Goal: Find specific page/section

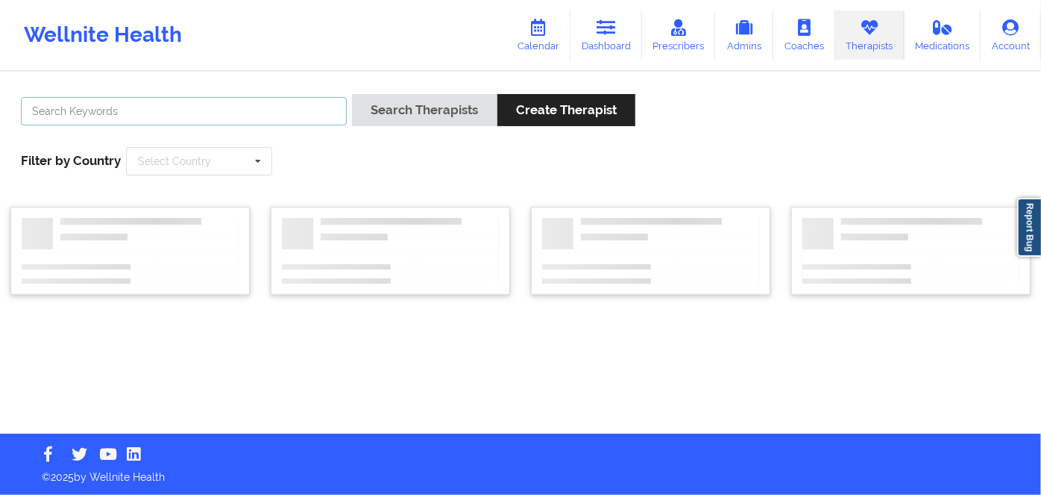
click at [289, 116] on input "text" at bounding box center [184, 111] width 326 height 28
paste input "[PERSON_NAME]"
type input "[PERSON_NAME]"
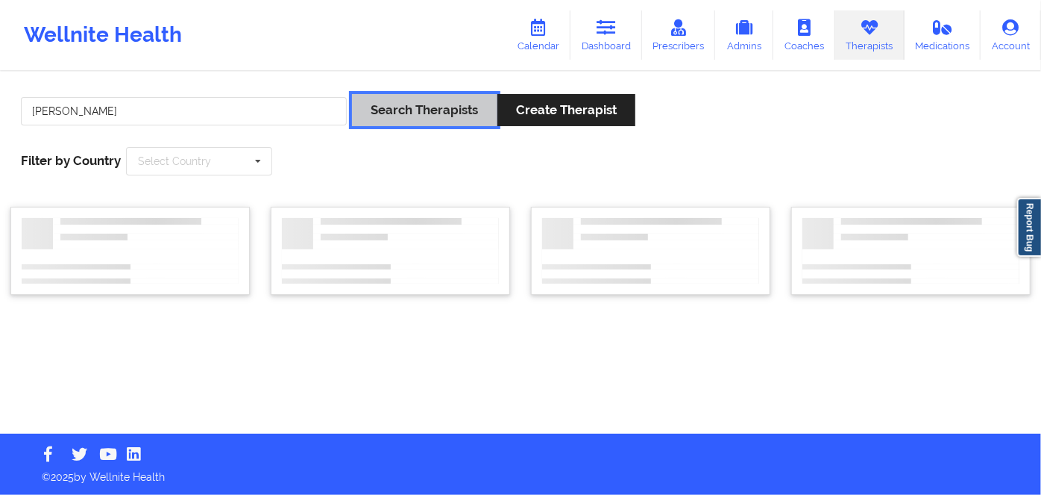
click at [415, 105] on button "Search Therapists" at bounding box center [424, 110] width 145 height 32
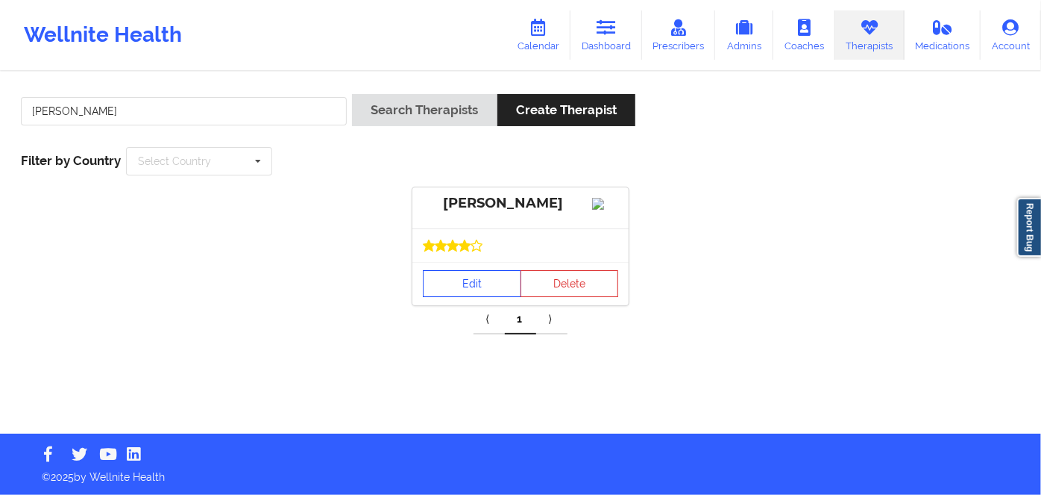
click at [459, 285] on link "Edit" at bounding box center [472, 283] width 98 height 27
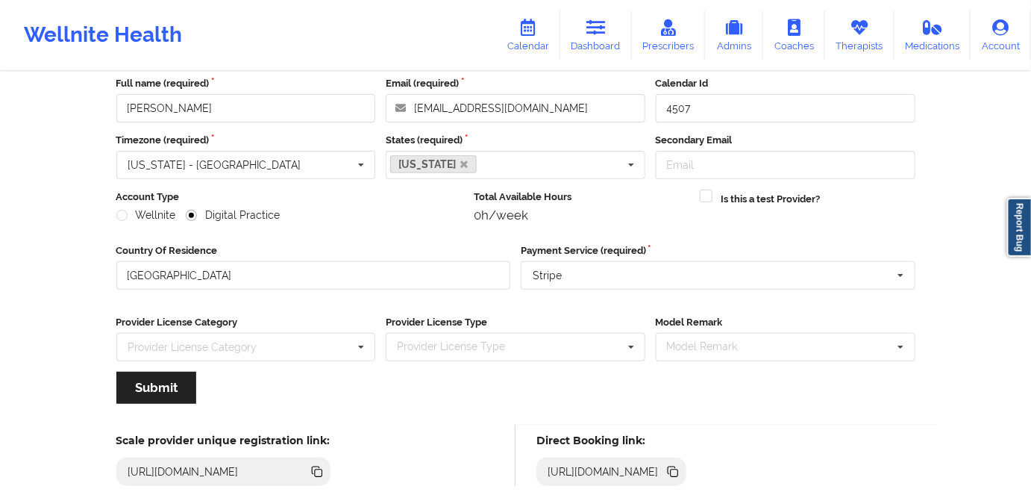
scroll to position [173, 0]
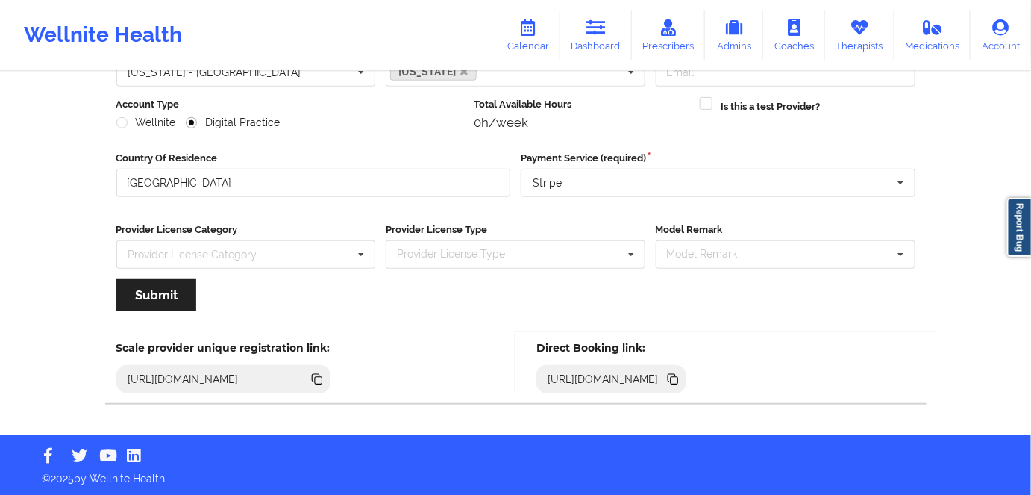
click at [678, 382] on icon at bounding box center [674, 380] width 7 height 7
click at [678, 380] on icon at bounding box center [674, 380] width 7 height 7
